Goal: Transaction & Acquisition: Book appointment/travel/reservation

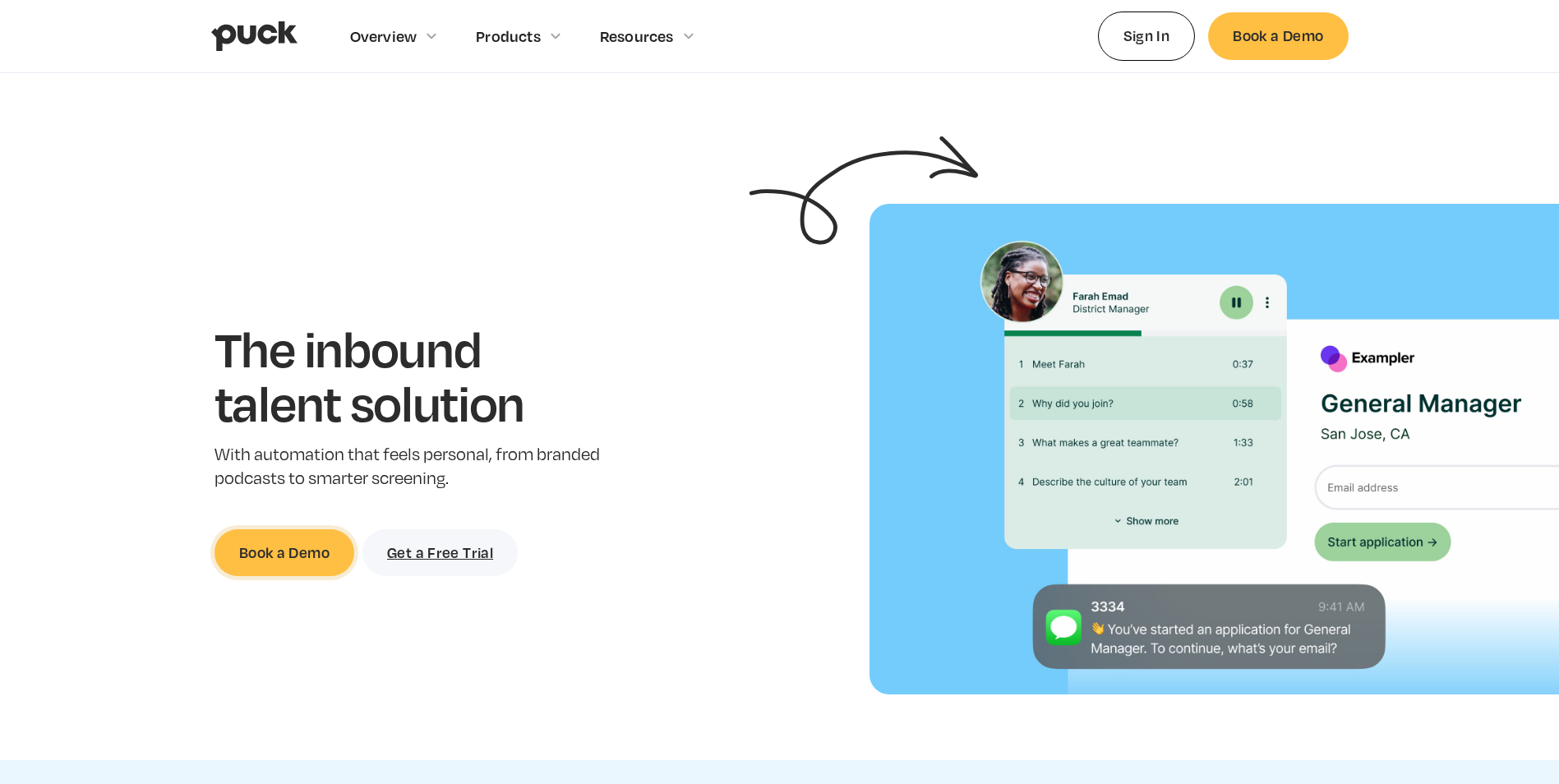
click at [305, 550] on link "Book a Demo" at bounding box center [285, 552] width 140 height 47
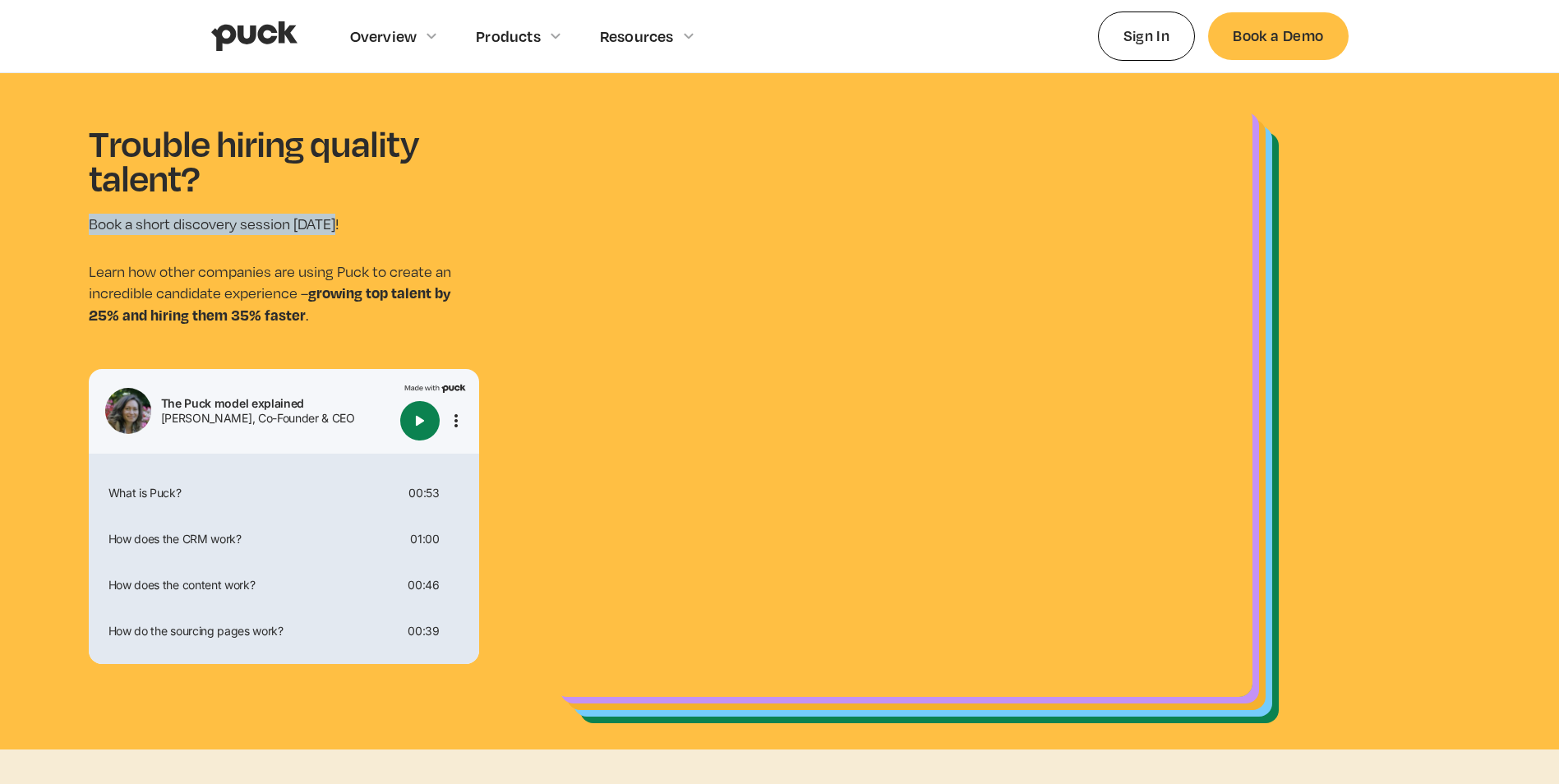
drag, startPoint x: 92, startPoint y: 230, endPoint x: 336, endPoint y: 230, distance: 244.0
click at [336, 230] on section "Trouble hiring quality talent? Book a short discovery session [DATE]! Learn how…" at bounding box center [780, 411] width 1559 height 676
drag, startPoint x: 336, startPoint y: 230, endPoint x: 323, endPoint y: 289, distance: 60.4
click at [323, 289] on strong "growing top talent by 25% and hiring them 35% faster" at bounding box center [269, 304] width 361 height 43
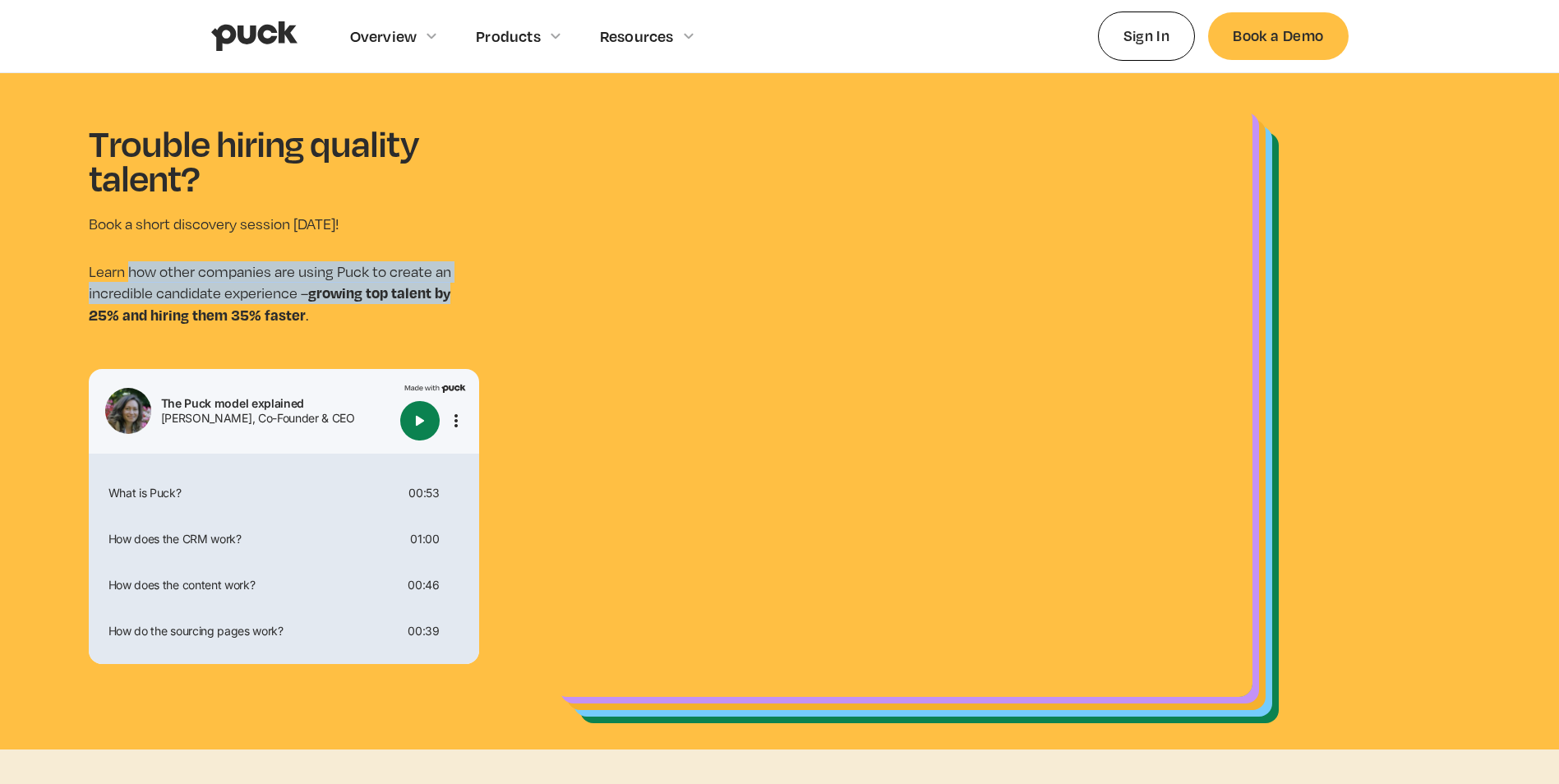
drag, startPoint x: 128, startPoint y: 268, endPoint x: 473, endPoint y: 303, distance: 346.8
click at [473, 303] on p "Learn how other companies are using Puck to create an incredible candidate expe…" at bounding box center [284, 294] width 390 height 65
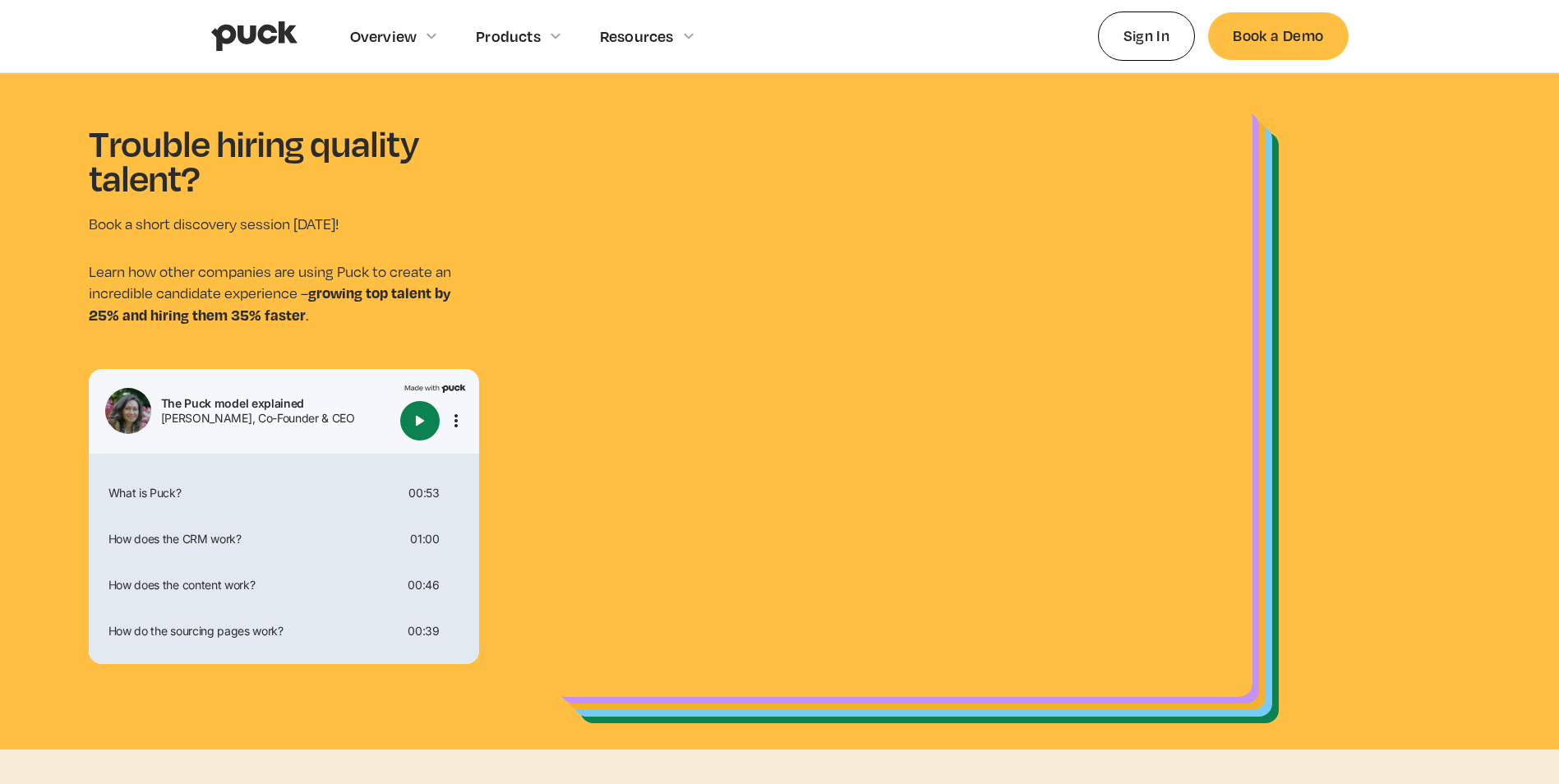
drag, startPoint x: 473, startPoint y: 303, endPoint x: 495, endPoint y: 348, distance: 50.1
click at [495, 348] on section "Trouble hiring quality talent? Book a short discovery session [DATE]! Learn how…" at bounding box center [780, 411] width 1559 height 676
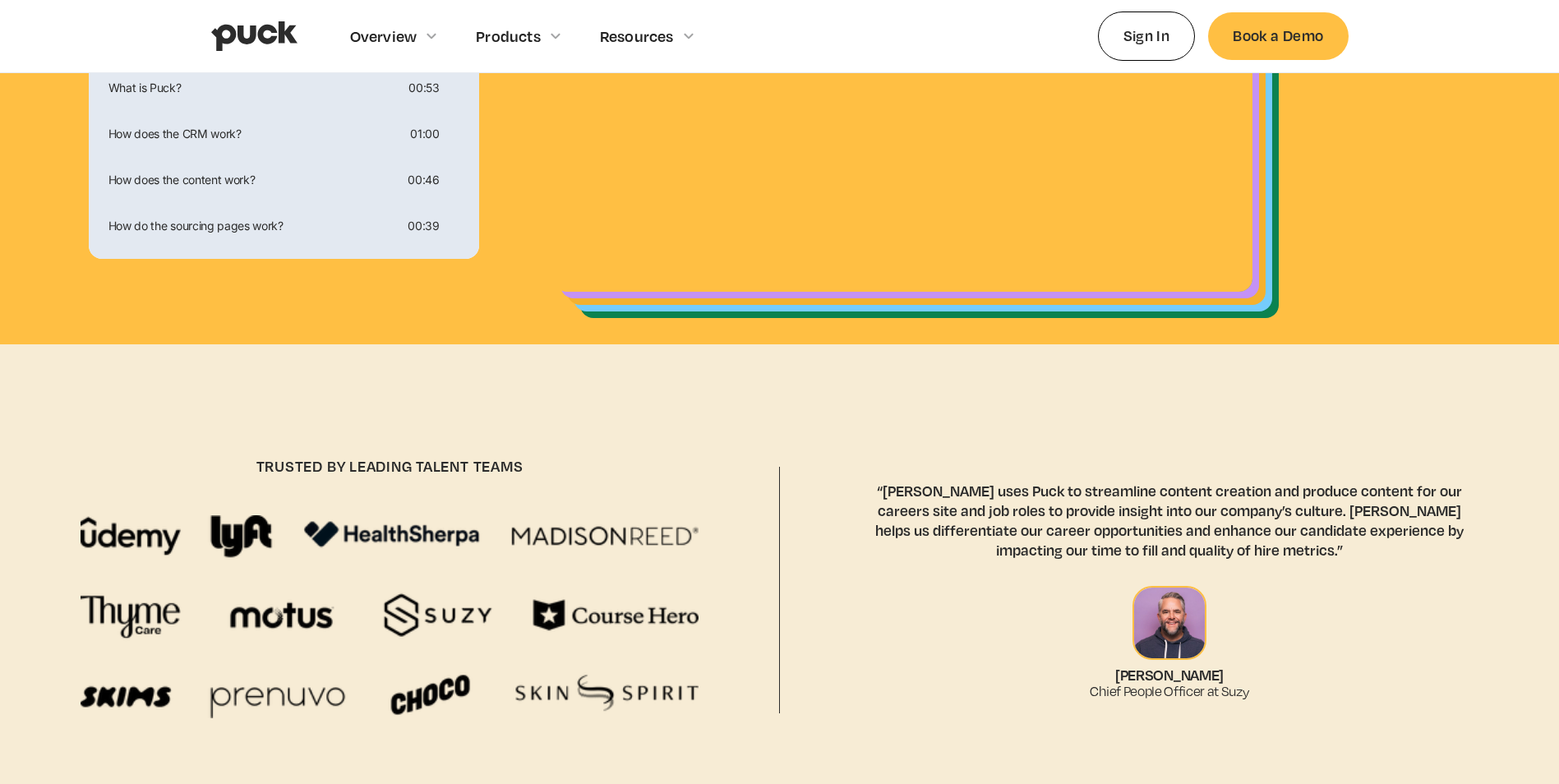
scroll to position [575, 0]
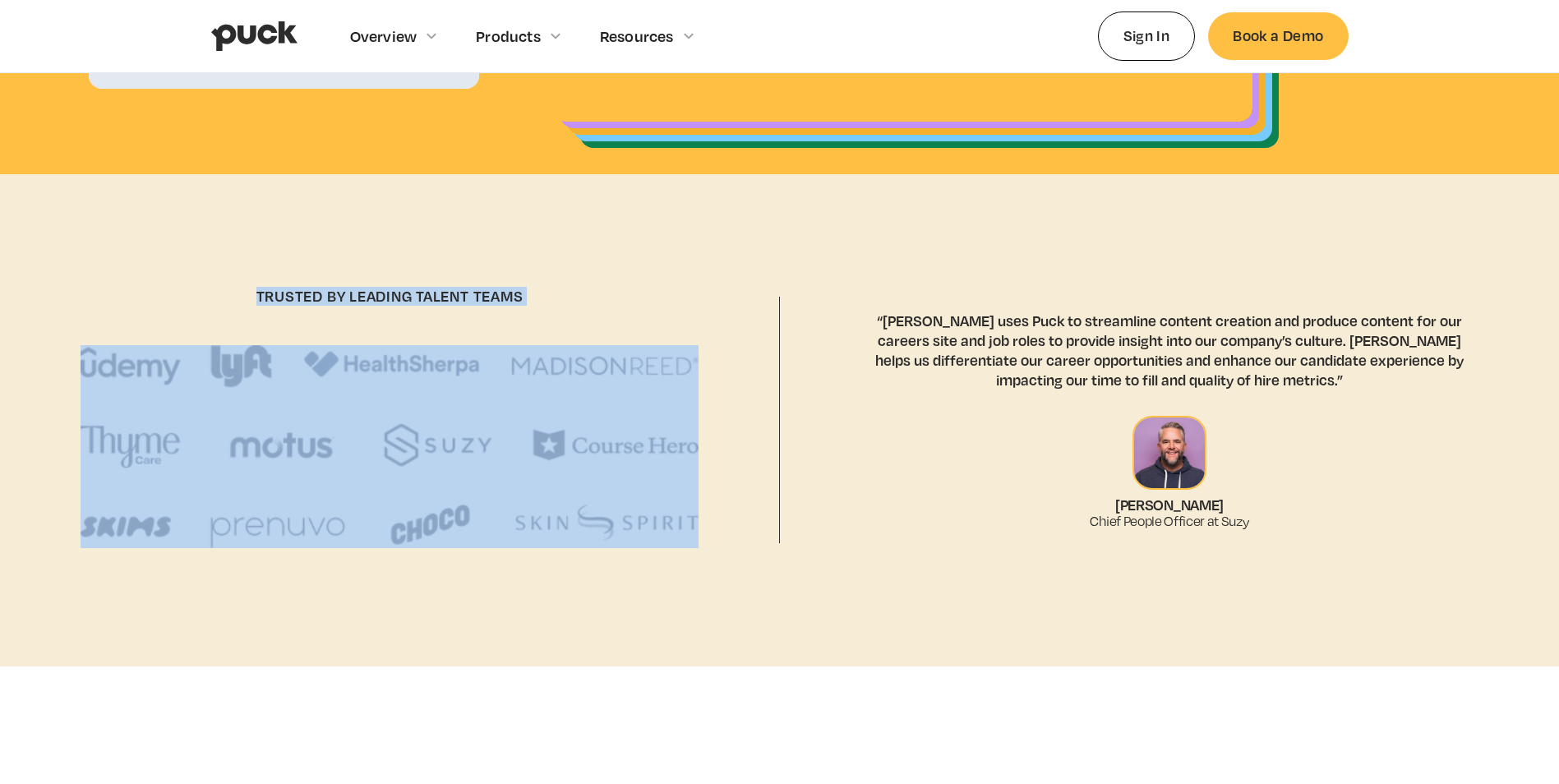
drag, startPoint x: 237, startPoint y: 280, endPoint x: 598, endPoint y: 471, distance: 408.4
click at [598, 471] on div "trusted by leading talent teams" at bounding box center [389, 420] width 773 height 360
drag, startPoint x: 598, startPoint y: 471, endPoint x: 604, endPoint y: 605, distance: 134.1
click at [611, 613] on section "trusted by leading talent teams “[PERSON_NAME] uses Puck to streamline content …" at bounding box center [780, 420] width 1559 height 492
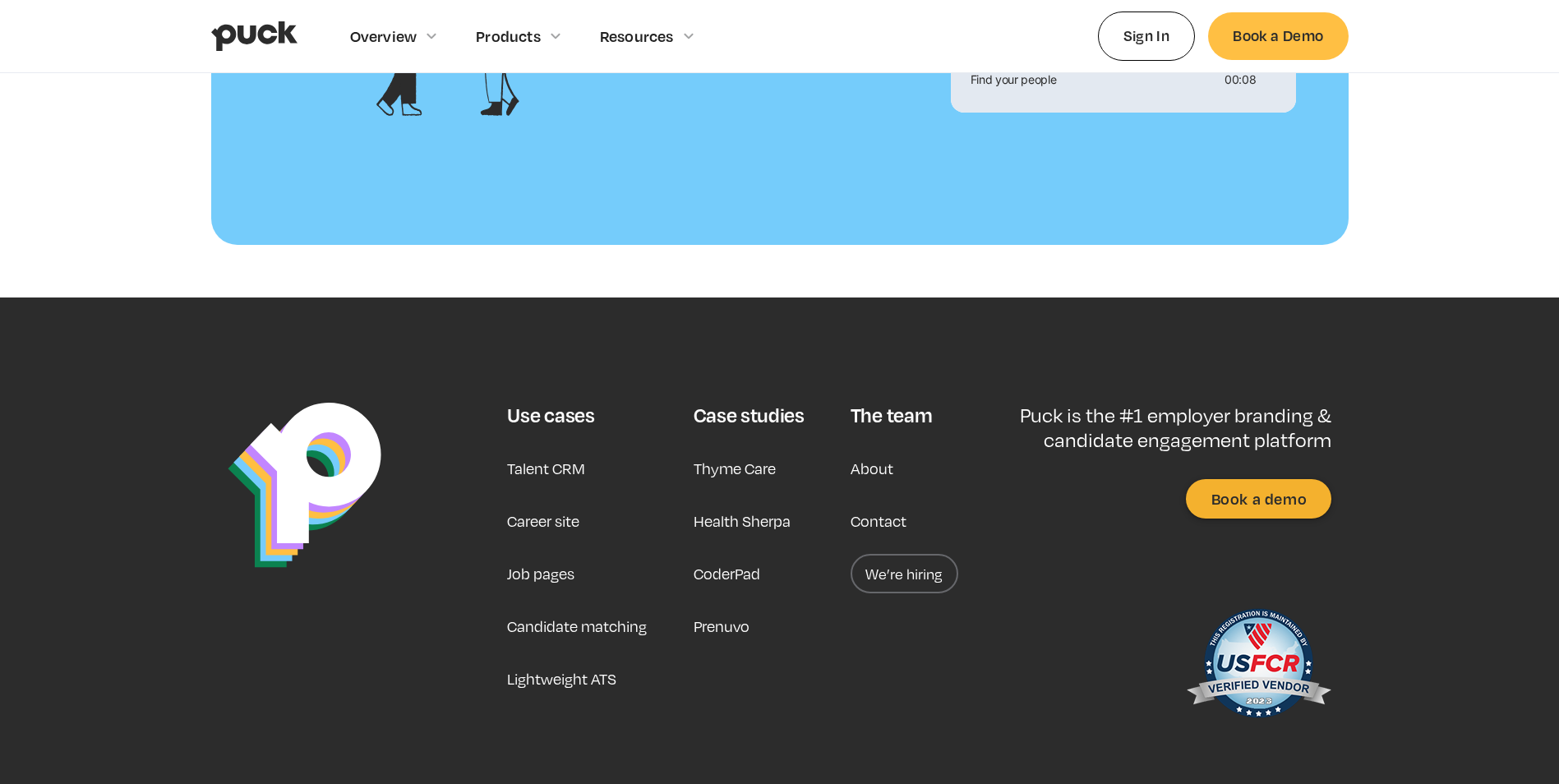
scroll to position [1653, 0]
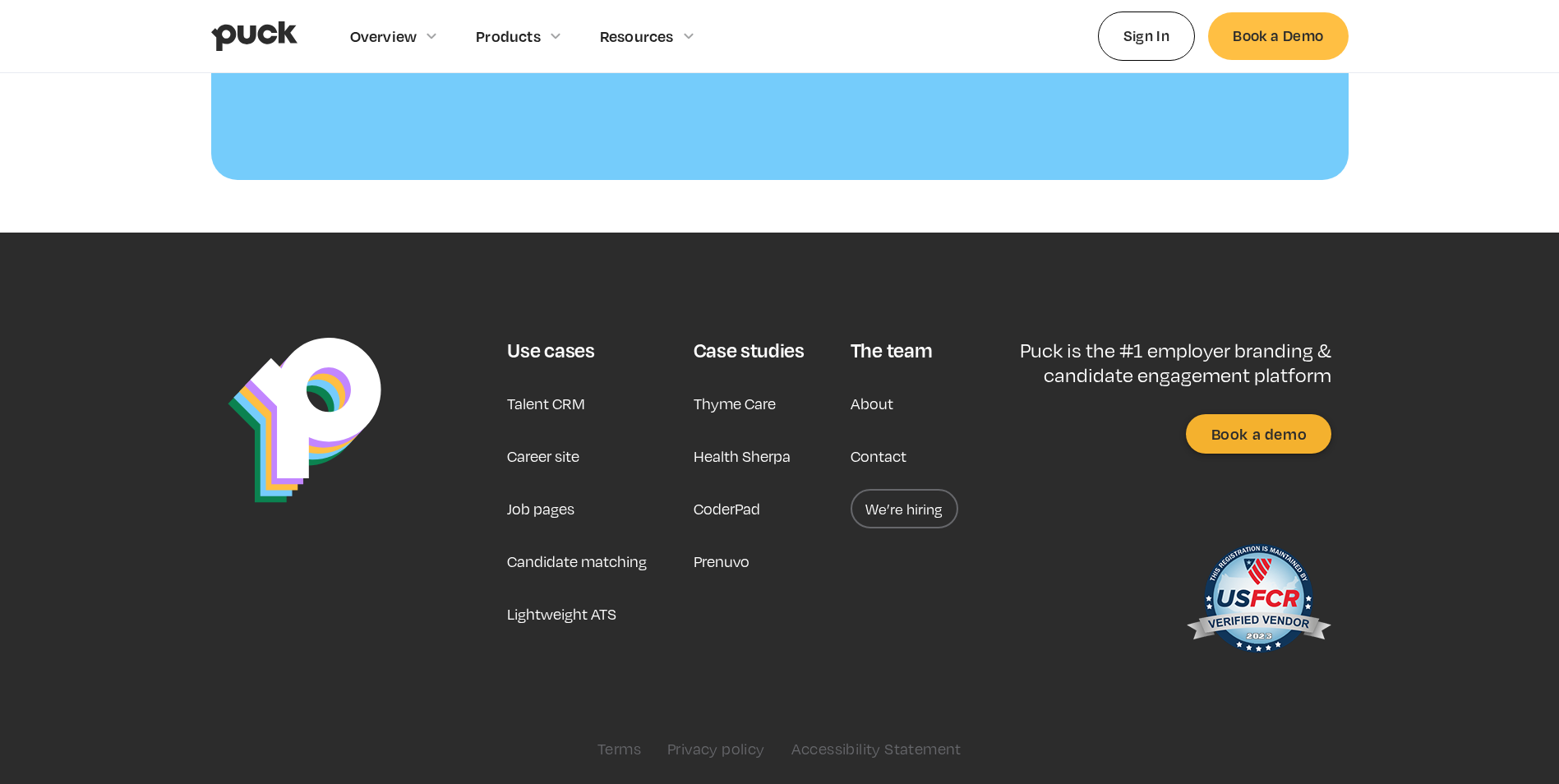
click at [915, 512] on link "We’re hiring" at bounding box center [905, 508] width 108 height 39
